Goal: Task Accomplishment & Management: Complete application form

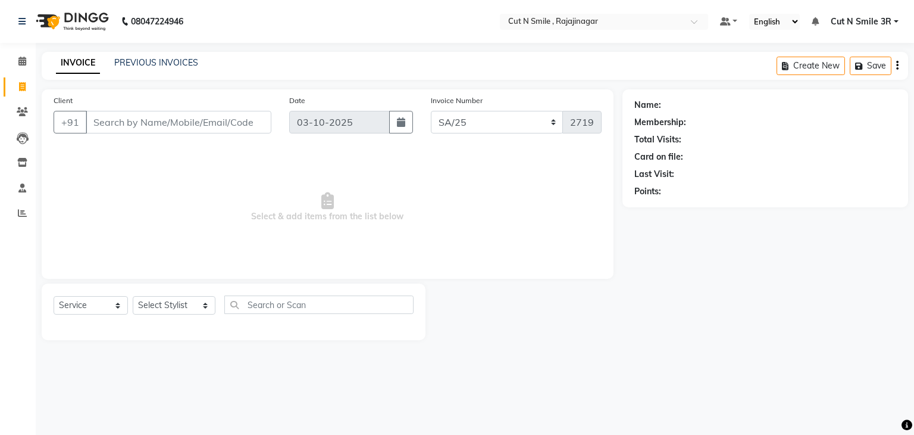
select select "7181"
select select "service"
click at [223, 120] on input "Client" at bounding box center [179, 122] width 186 height 23
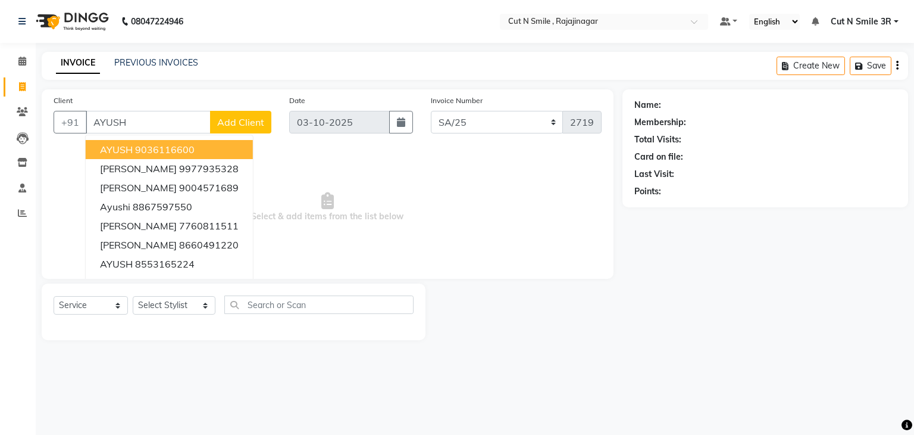
click at [166, 148] on ngb-highlight "9036116600" at bounding box center [165, 149] width 60 height 12
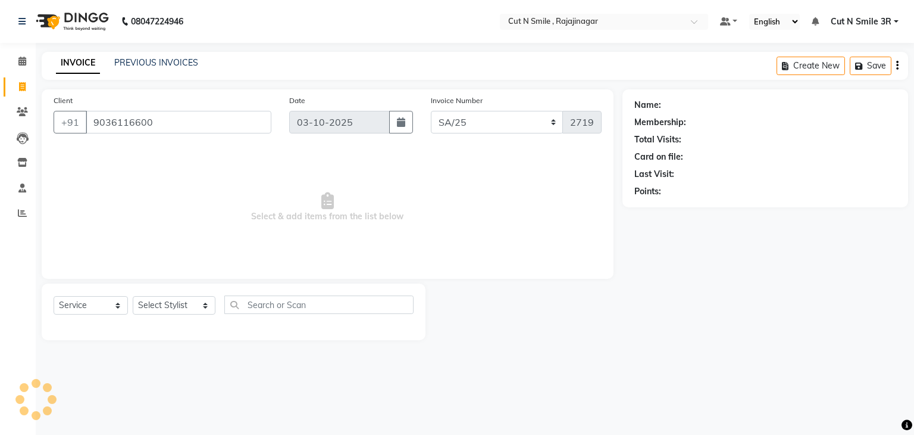
type input "9036116600"
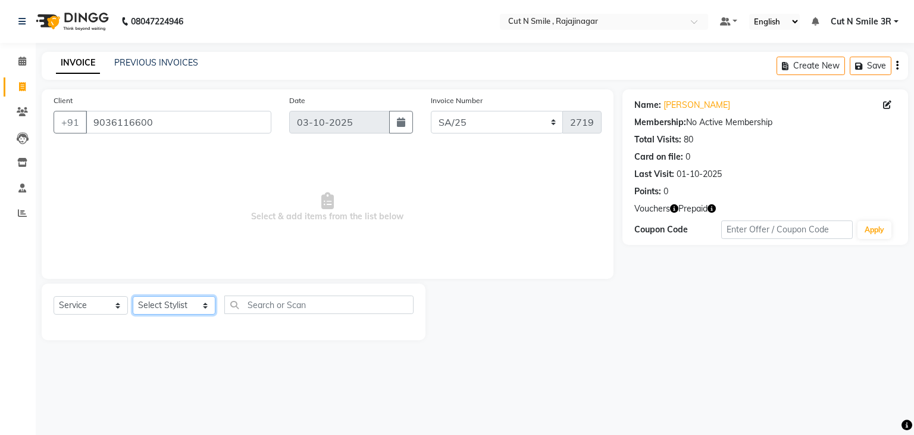
click at [163, 308] on select "Select Stylist [PERSON_NAME] Ammu 3R [PERSON_NAME] VN [PERSON_NAME] 3R [PERSON_…" at bounding box center [174, 305] width 83 height 18
select select "58685"
click at [133, 296] on select "Select Stylist [PERSON_NAME] Ammu 3R [PERSON_NAME] VN [PERSON_NAME] 3R [PERSON_…" at bounding box center [174, 305] width 83 height 18
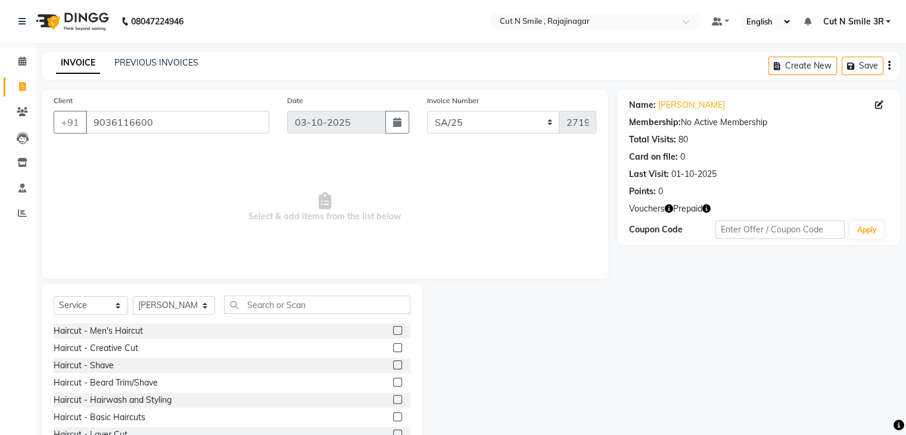
click at [393, 349] on label at bounding box center [397, 347] width 9 height 9
click at [393, 349] on input "checkbox" at bounding box center [397, 348] width 8 height 8
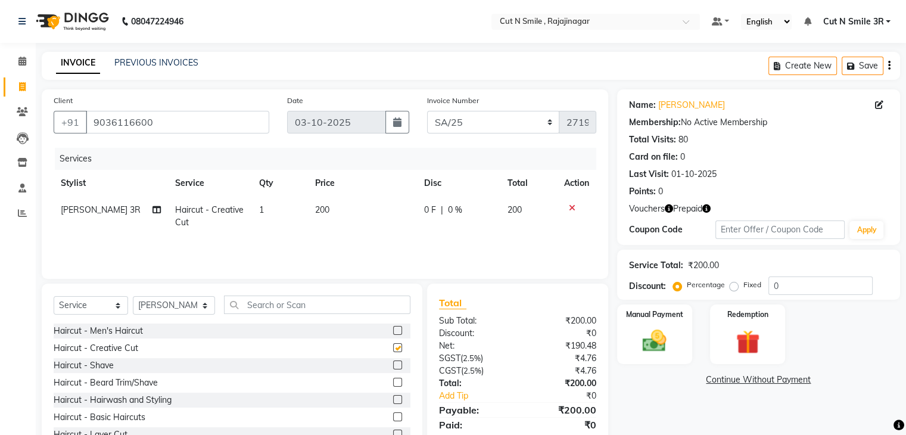
checkbox input "false"
click at [393, 382] on label at bounding box center [397, 381] width 9 height 9
click at [393, 382] on input "checkbox" at bounding box center [397, 383] width 8 height 8
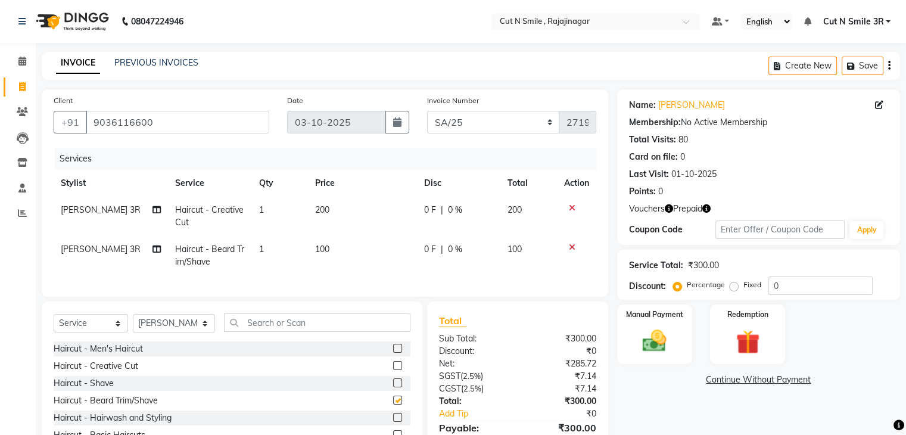
checkbox input "false"
click at [254, 332] on input "text" at bounding box center [317, 322] width 186 height 18
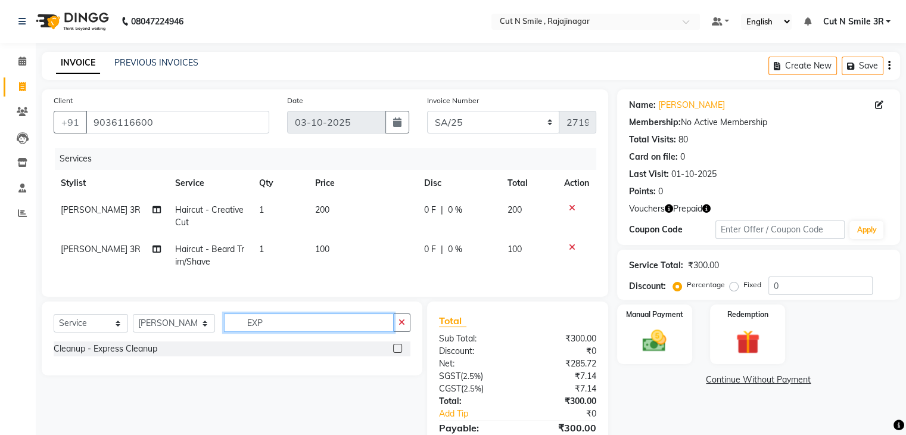
type input "EXP"
click at [397, 352] on label at bounding box center [397, 348] width 9 height 9
click at [397, 352] on input "checkbox" at bounding box center [397, 349] width 8 height 8
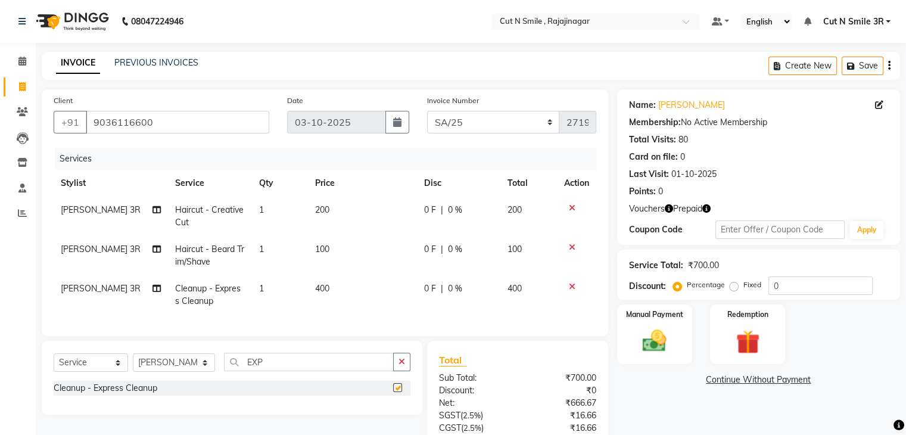
checkbox input "false"
click at [319, 363] on input "EXP" at bounding box center [308, 361] width 169 height 18
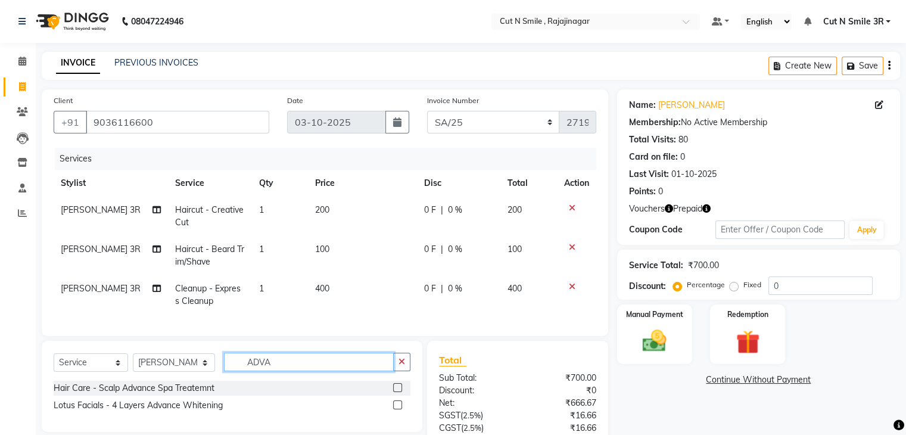
type input "ADVA"
click at [395, 392] on label at bounding box center [397, 387] width 9 height 9
click at [395, 392] on input "checkbox" at bounding box center [397, 388] width 8 height 8
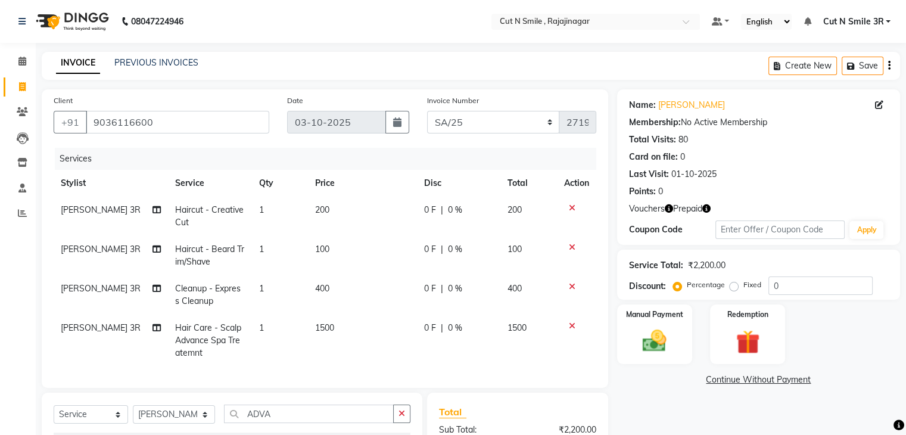
checkbox input "false"
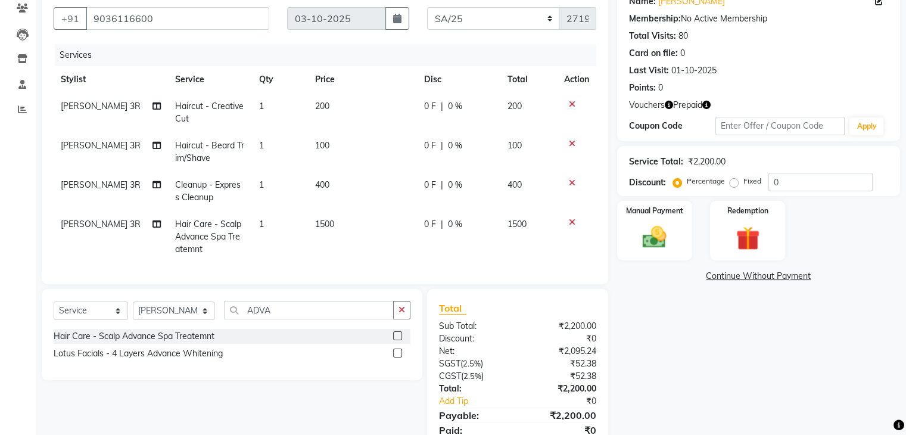
scroll to position [160, 0]
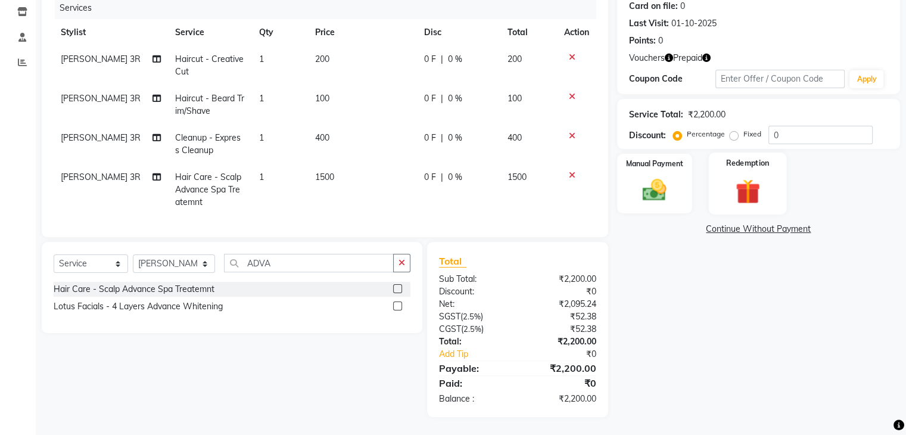
click at [751, 185] on img at bounding box center [747, 191] width 40 height 30
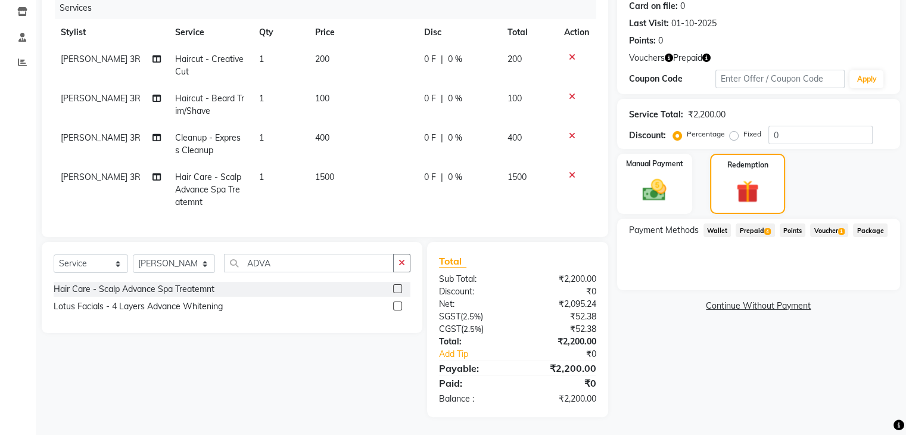
click at [766, 228] on span "4" at bounding box center [767, 231] width 7 height 7
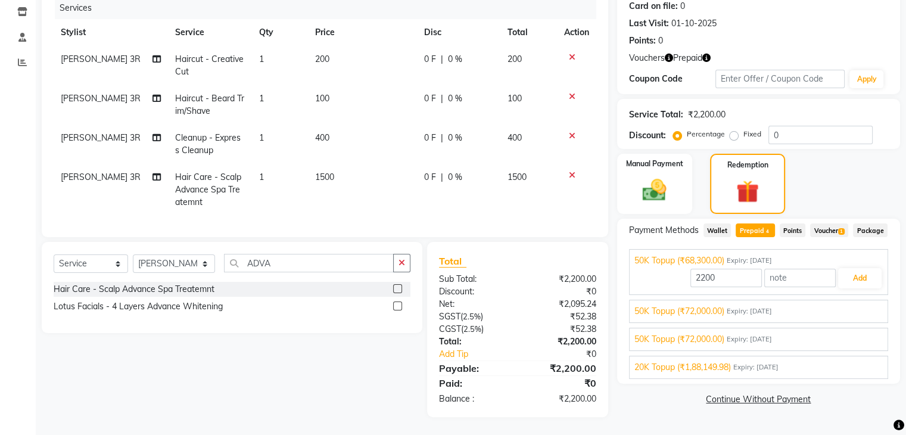
click at [757, 372] on span "Expiry: [DATE]" at bounding box center [755, 367] width 45 height 10
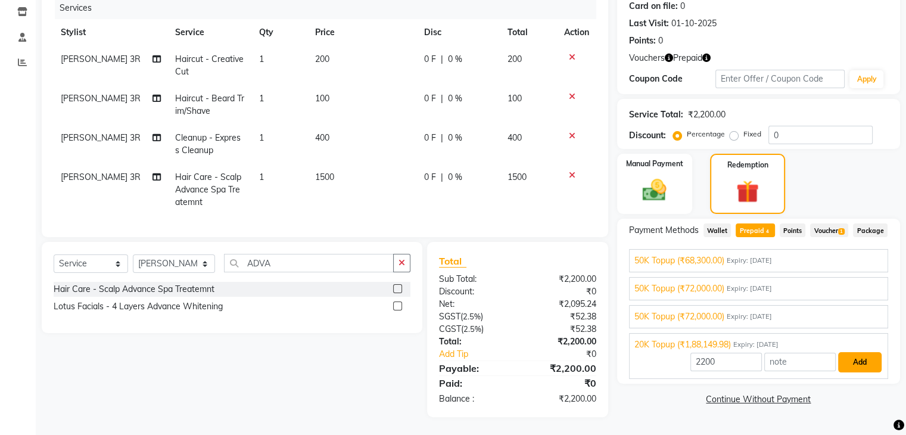
click at [860, 366] on button "Add" at bounding box center [859, 362] width 43 height 20
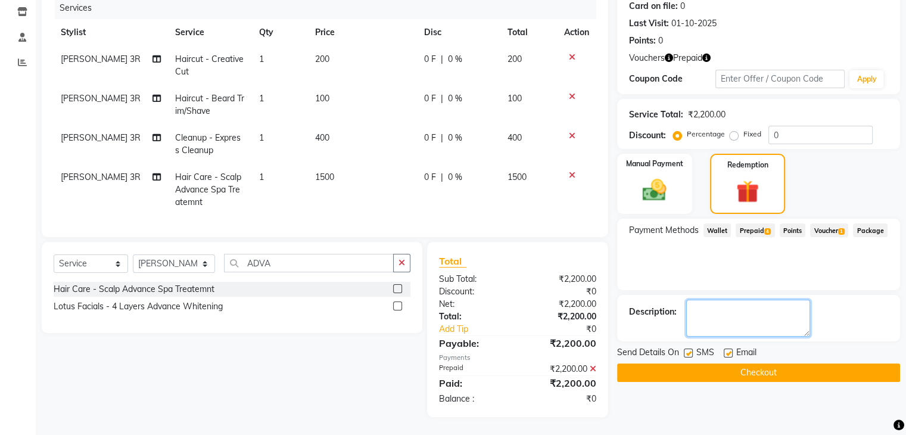
click at [757, 314] on textarea at bounding box center [748, 317] width 124 height 37
type textarea "[DATE] SERVICE DEDUCTED"
click at [738, 363] on button "Checkout" at bounding box center [758, 372] width 283 height 18
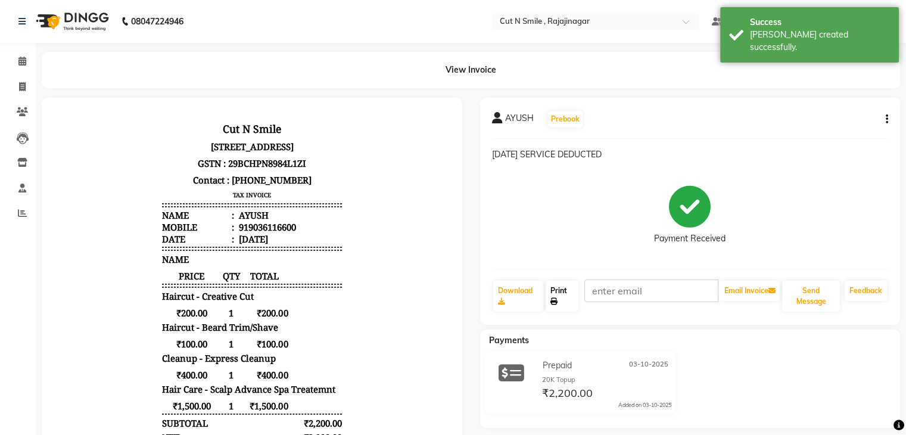
click at [550, 295] on link "Print" at bounding box center [561, 295] width 33 height 31
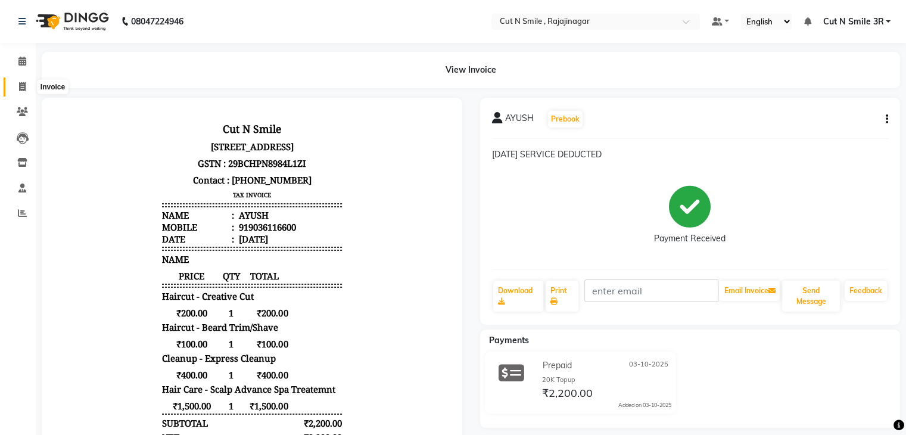
click at [22, 84] on icon at bounding box center [22, 86] width 7 height 9
select select "service"
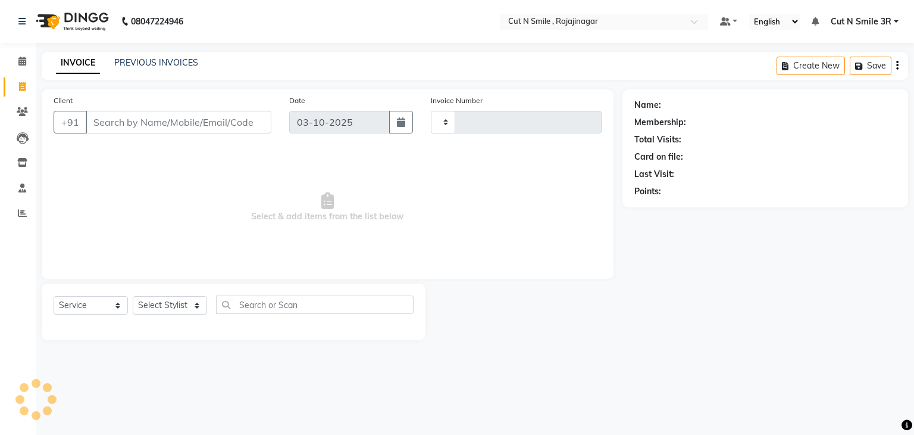
type input "135"
click at [467, 116] on select "[PERSON_NAME]/25-26 LA/2025-26 SH/25 CH/25 SA/25" at bounding box center [497, 122] width 133 height 23
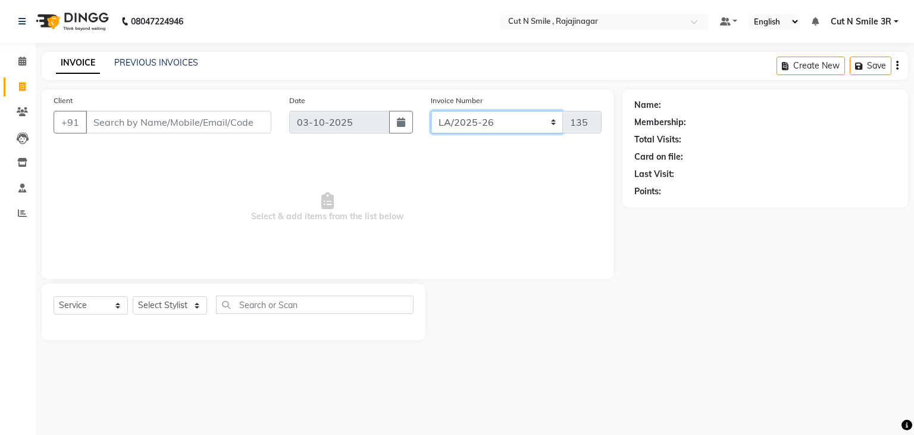
select select "7181"
click at [431, 111] on select "[PERSON_NAME]/25-26 LA/2025-26 SH/25 CH/25 SA/25" at bounding box center [497, 122] width 133 height 23
type input "2720"
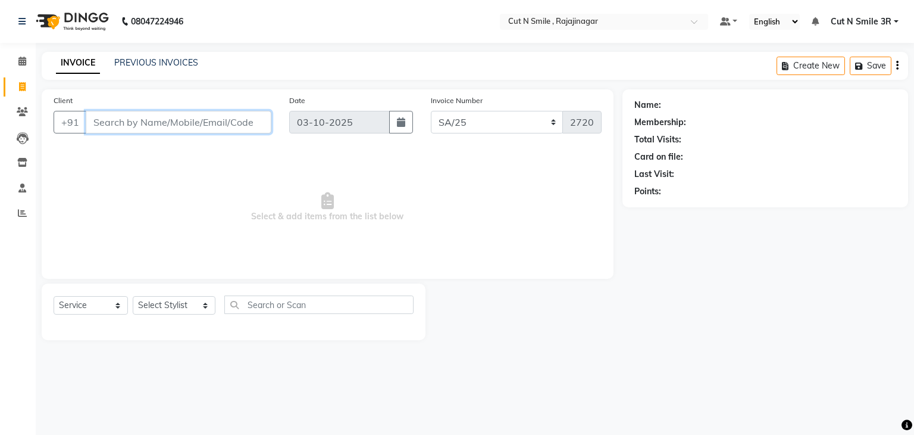
click at [102, 124] on input "Client" at bounding box center [179, 122] width 186 height 23
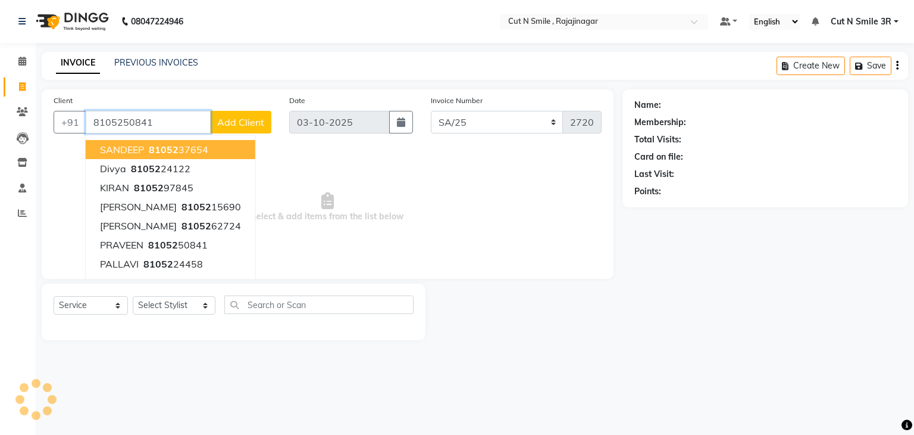
type input "8105250841"
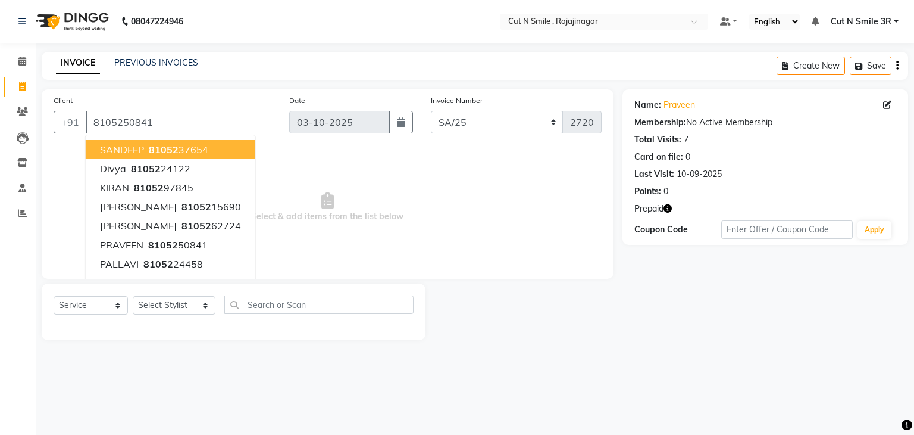
click at [474, 206] on span "Select & add items from the list below" at bounding box center [328, 207] width 548 height 119
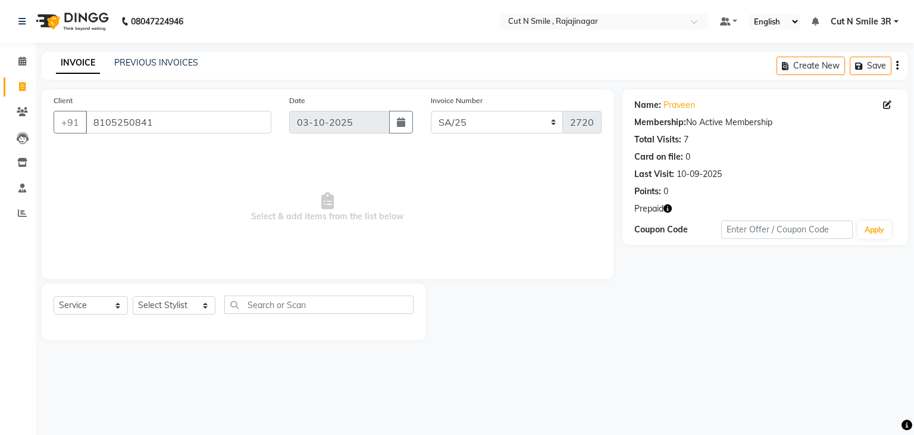
click at [671, 205] on icon "button" at bounding box center [668, 208] width 8 height 8
click at [620, 316] on div at bounding box center [524, 311] width 196 height 57
click at [177, 310] on select "Select Stylist [PERSON_NAME] Ammu 3R [PERSON_NAME] VN [PERSON_NAME] 3R [PERSON_…" at bounding box center [174, 305] width 83 height 18
select select "57482"
click at [133, 296] on select "Select Stylist [PERSON_NAME] Ammu 3R [PERSON_NAME] VN [PERSON_NAME] 3R [PERSON_…" at bounding box center [174, 305] width 83 height 18
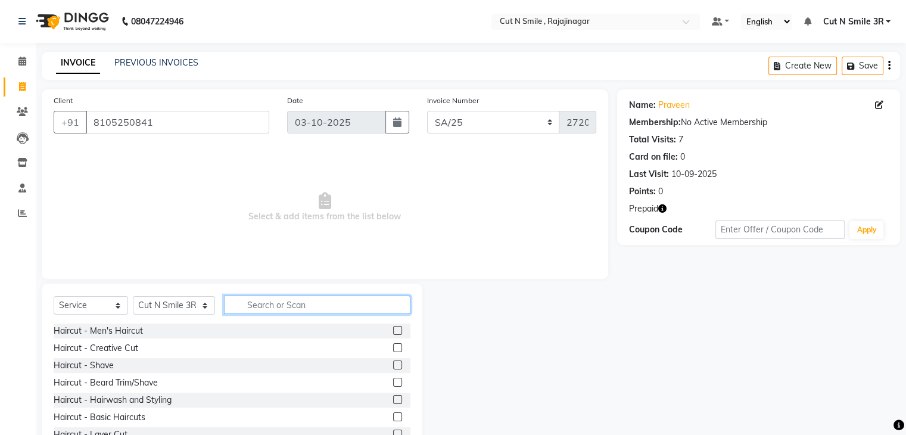
click at [289, 303] on input "text" at bounding box center [317, 304] width 186 height 18
type input "H"
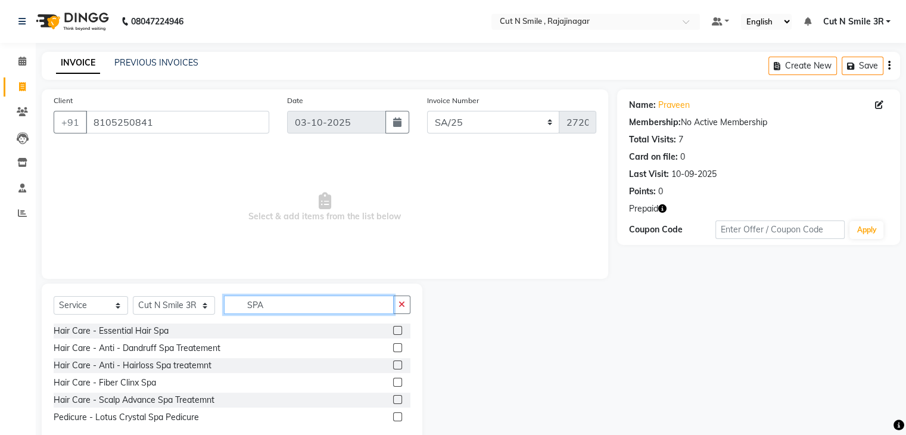
type input "SPA"
click at [399, 329] on label at bounding box center [397, 330] width 9 height 9
click at [399, 329] on input "checkbox" at bounding box center [397, 331] width 8 height 8
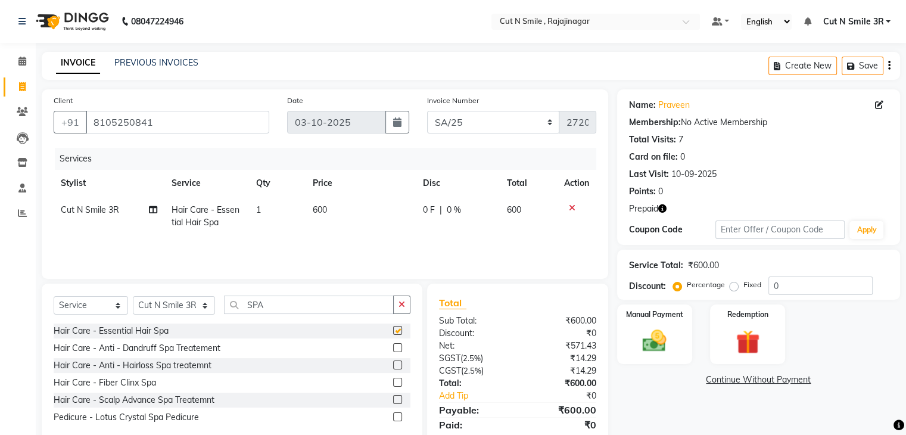
checkbox input "false"
click at [308, 303] on input "SPA" at bounding box center [308, 304] width 169 height 18
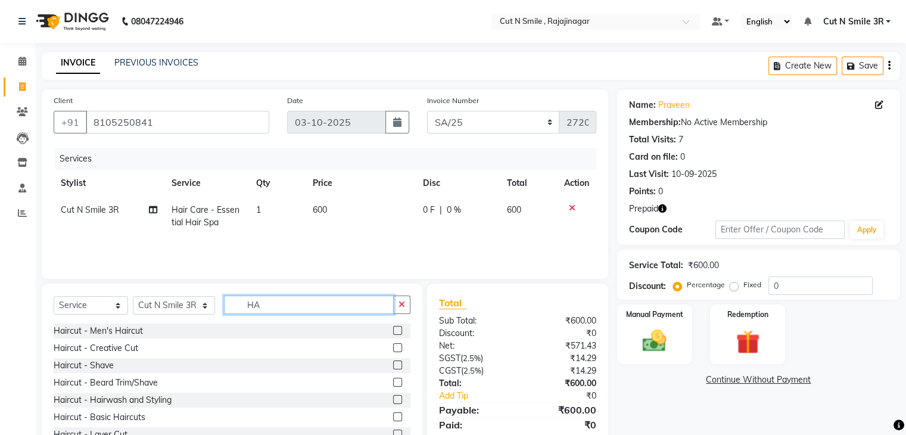
type input "H"
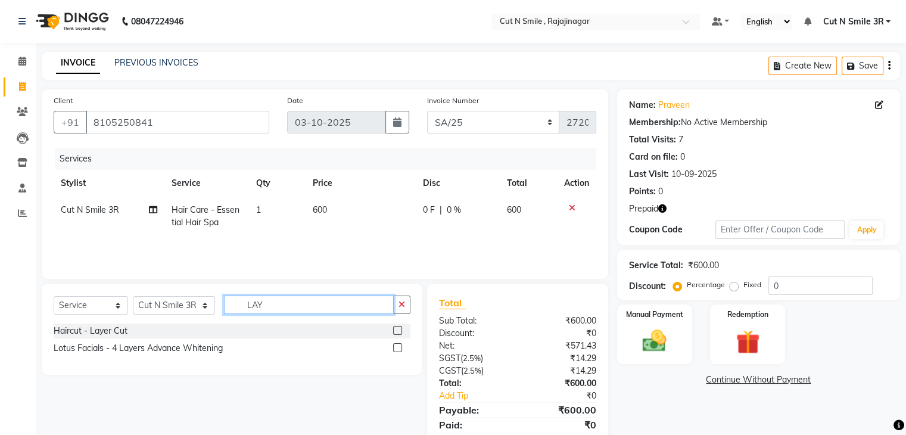
type input "LAY"
click at [395, 329] on label at bounding box center [397, 330] width 9 height 9
click at [395, 329] on input "checkbox" at bounding box center [397, 331] width 8 height 8
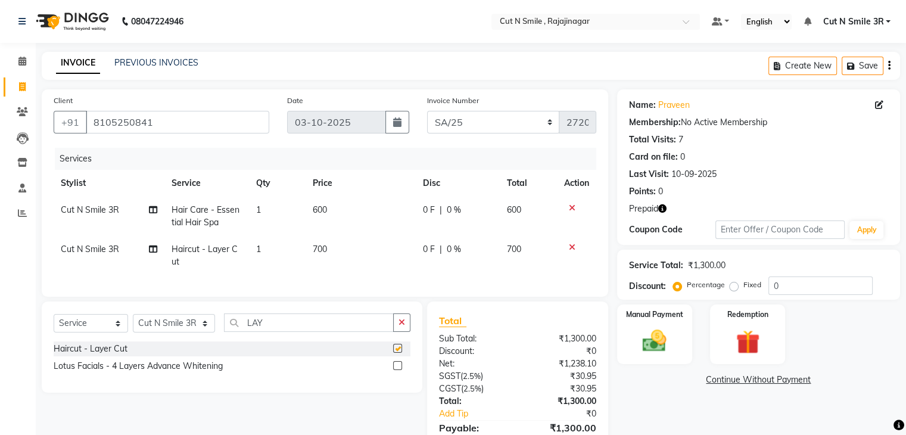
checkbox input "false"
click at [743, 289] on label "Fixed" at bounding box center [752, 284] width 18 height 11
click at [734, 289] on input "Fixed" at bounding box center [736, 284] width 8 height 8
radio input "true"
click at [806, 288] on input "0" at bounding box center [820, 285] width 104 height 18
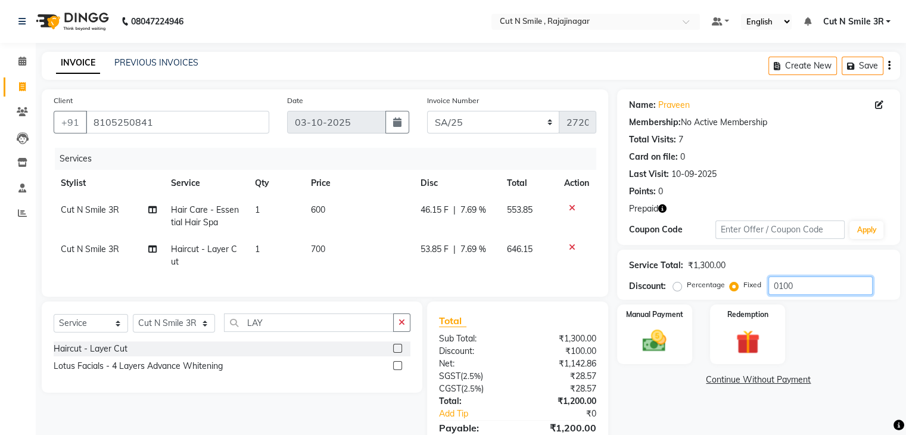
type input "0100"
click at [179, 332] on select "Select Stylist [PERSON_NAME] Ammu 3R [PERSON_NAME] VN [PERSON_NAME] 3R [PERSON_…" at bounding box center [174, 323] width 82 height 18
select select "58685"
click at [133, 324] on select "Select Stylist [PERSON_NAME] Ammu 3R [PERSON_NAME] VN [PERSON_NAME] 3R [PERSON_…" at bounding box center [174, 323] width 82 height 18
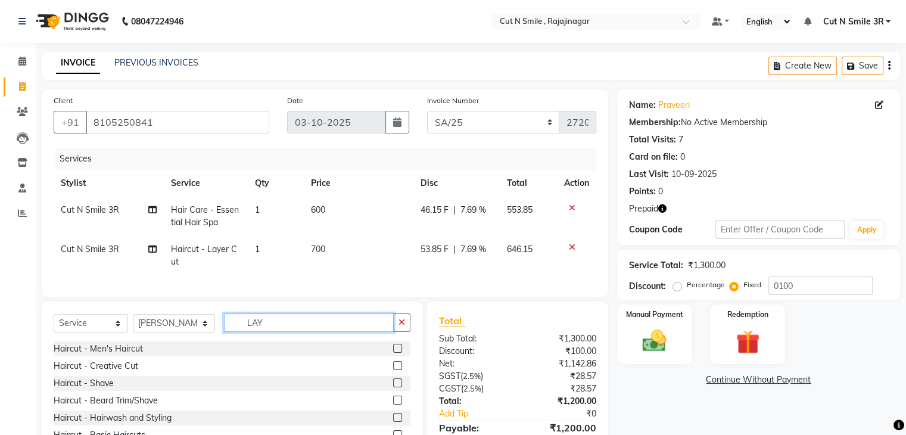
click at [266, 327] on input "LAY" at bounding box center [308, 322] width 169 height 18
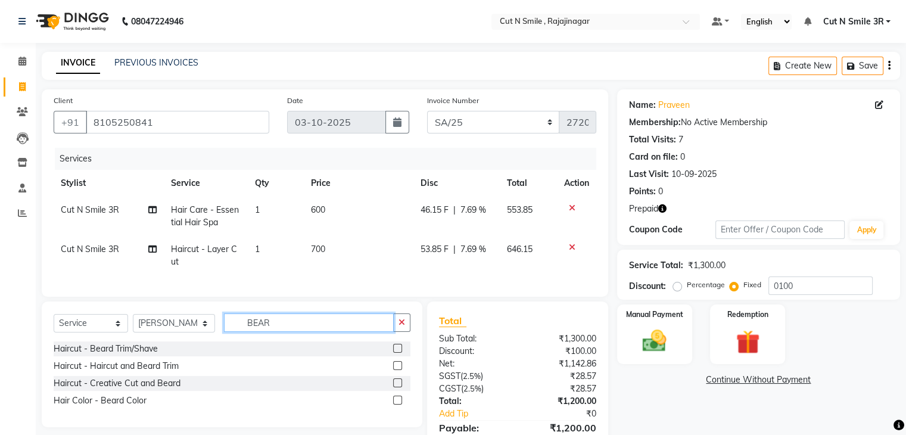
type input "BEAR"
click at [398, 352] on label at bounding box center [397, 348] width 9 height 9
click at [398, 352] on input "checkbox" at bounding box center [397, 349] width 8 height 8
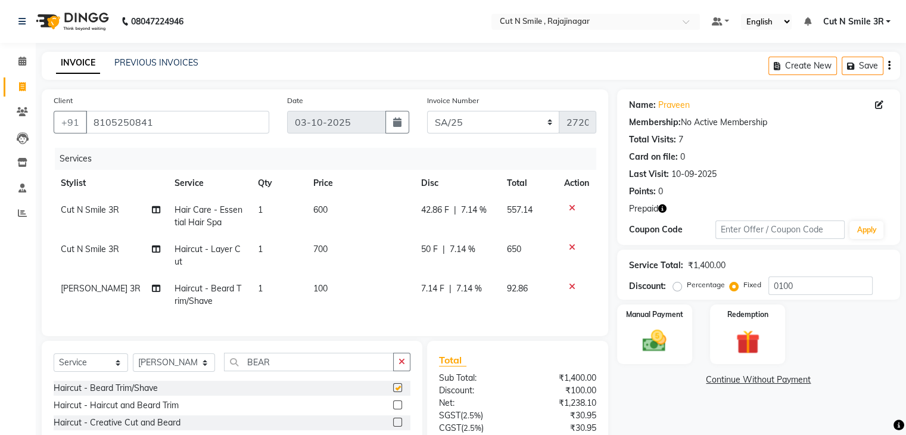
checkbox input "false"
click at [741, 339] on img at bounding box center [747, 342] width 40 height 30
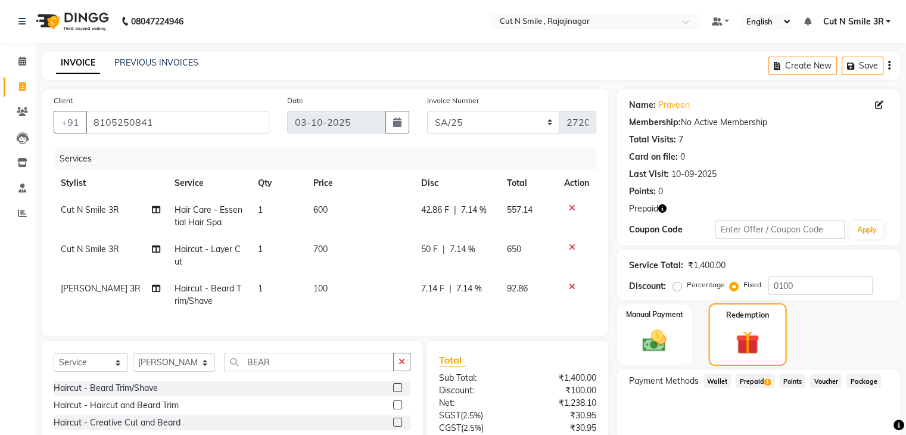
scroll to position [108, 0]
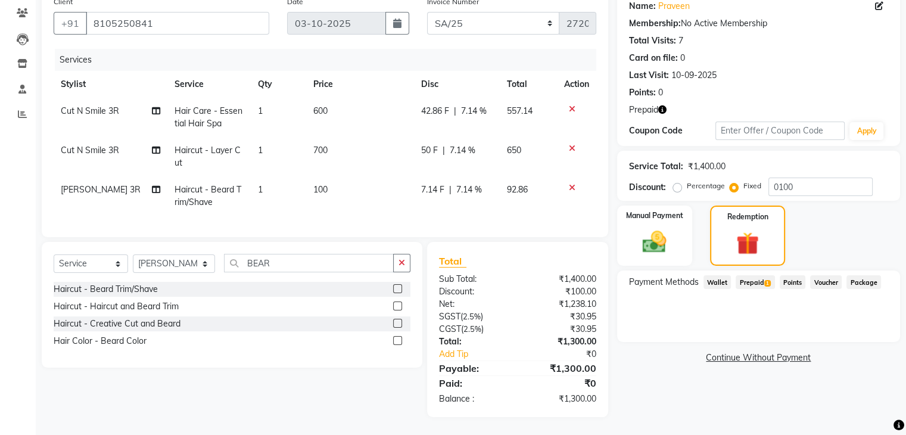
click at [753, 277] on span "Prepaid 1" at bounding box center [754, 282] width 39 height 14
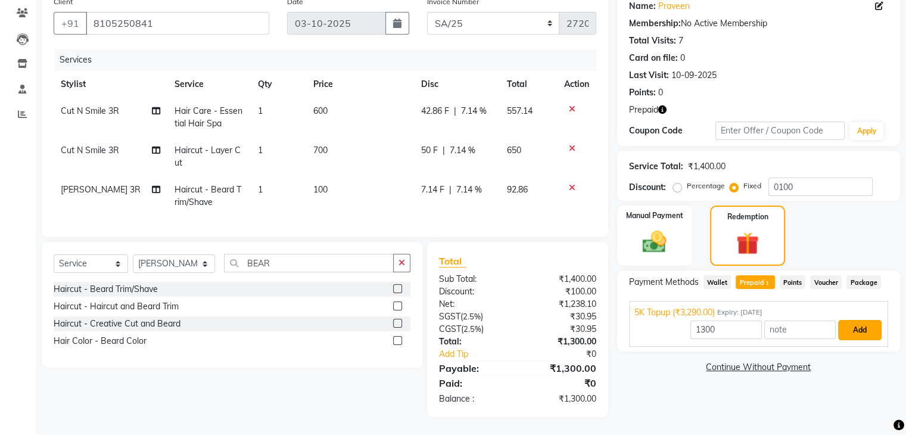
click at [860, 324] on button "Add" at bounding box center [859, 330] width 43 height 20
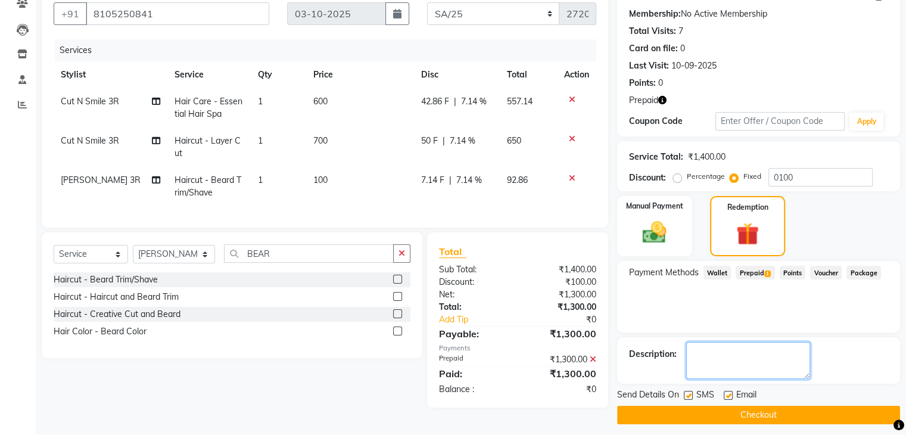
click at [743, 366] on textarea at bounding box center [748, 360] width 124 height 37
type textarea "[DATE] SERVICE DEDUCTED"
click at [776, 420] on button "Checkout" at bounding box center [758, 414] width 283 height 18
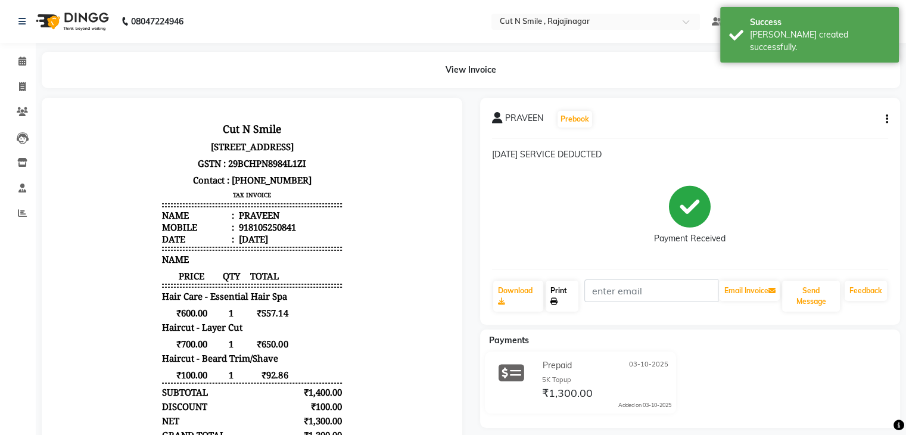
click at [554, 292] on link "Print" at bounding box center [561, 295] width 33 height 31
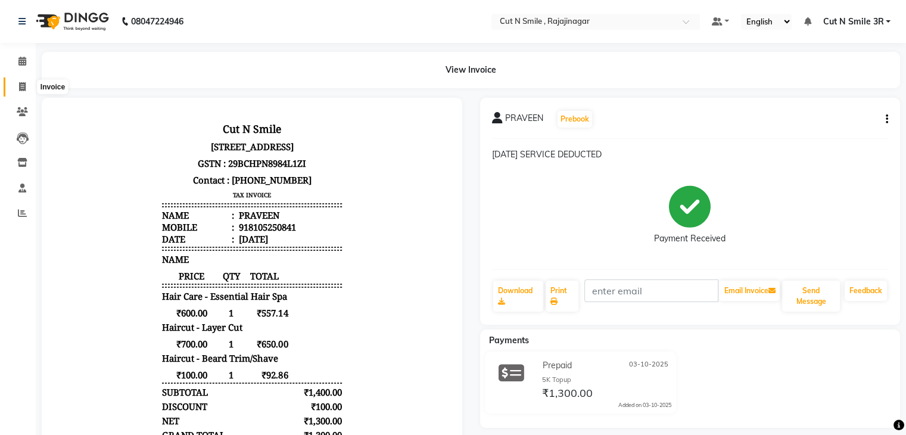
click at [19, 92] on span at bounding box center [22, 87] width 21 height 14
select select "service"
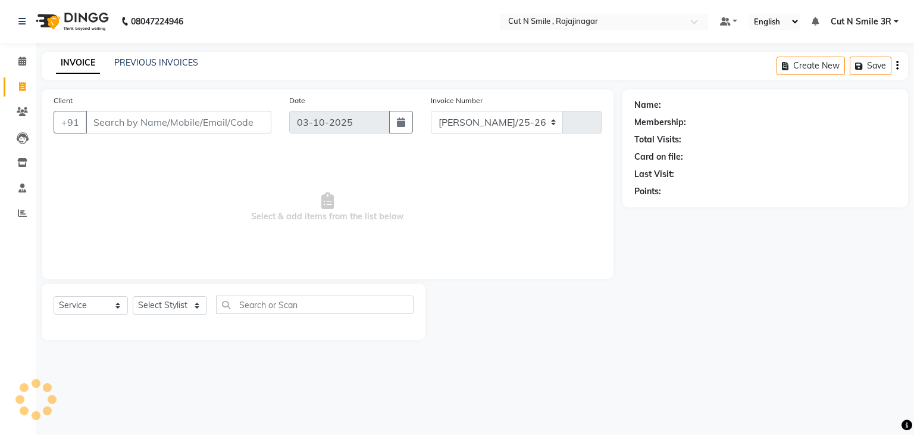
select select "7187"
type input "135"
